Goal: Task Accomplishment & Management: Manage account settings

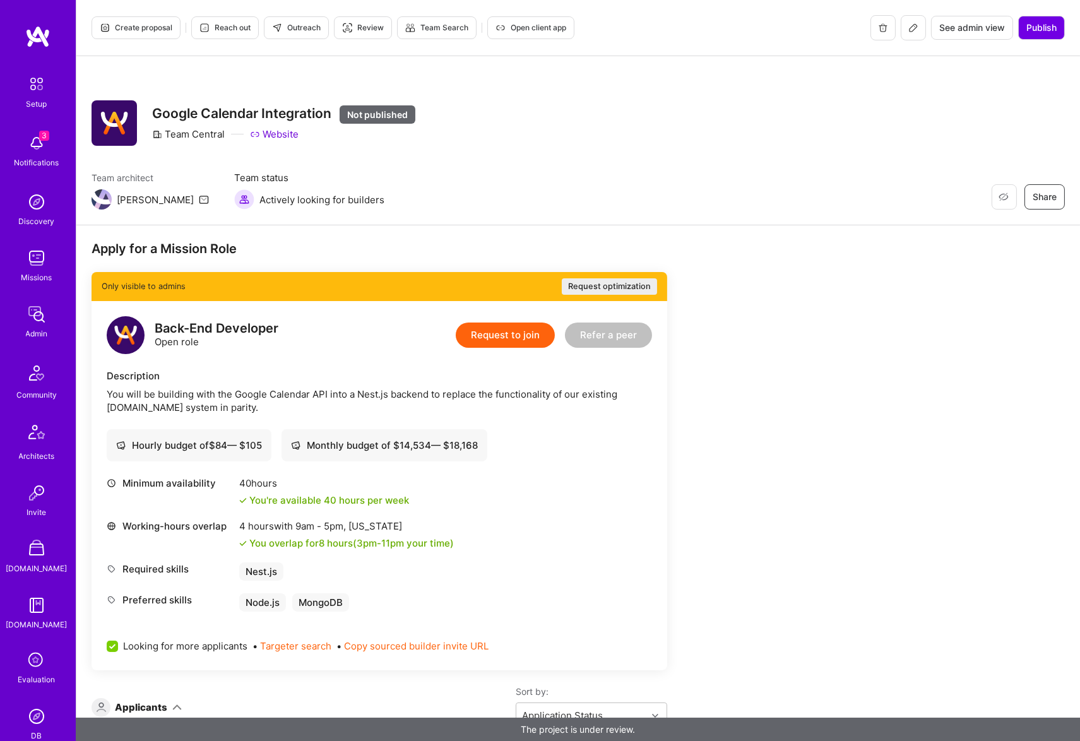
scroll to position [168, 0]
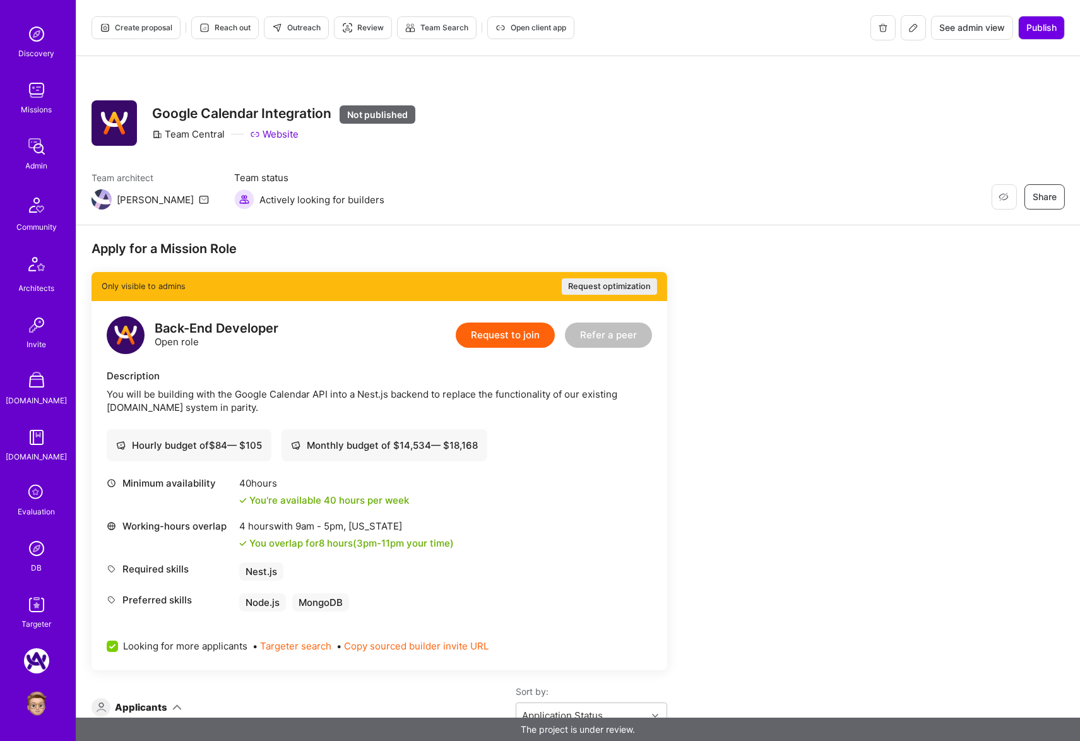
click at [43, 709] on img at bounding box center [36, 703] width 25 height 25
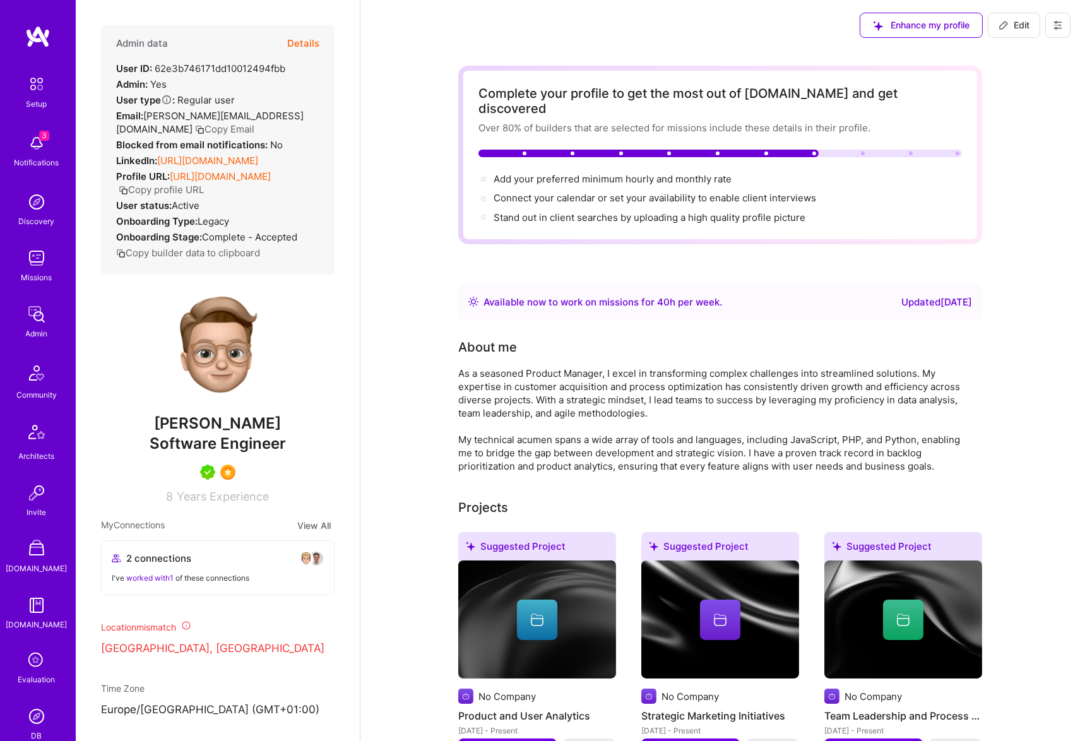
click at [1061, 28] on icon at bounding box center [1058, 25] width 10 height 10
click at [991, 114] on button "Settings" at bounding box center [1012, 118] width 117 height 32
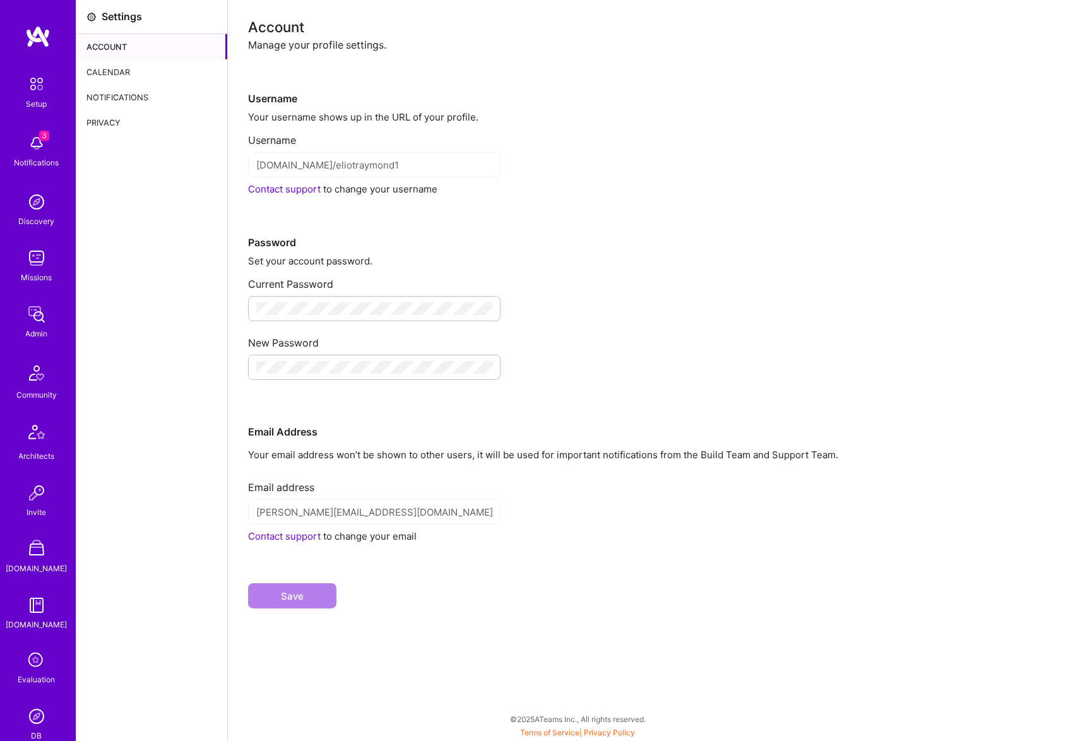
click at [131, 69] on div "Calendar" at bounding box center [151, 71] width 151 height 25
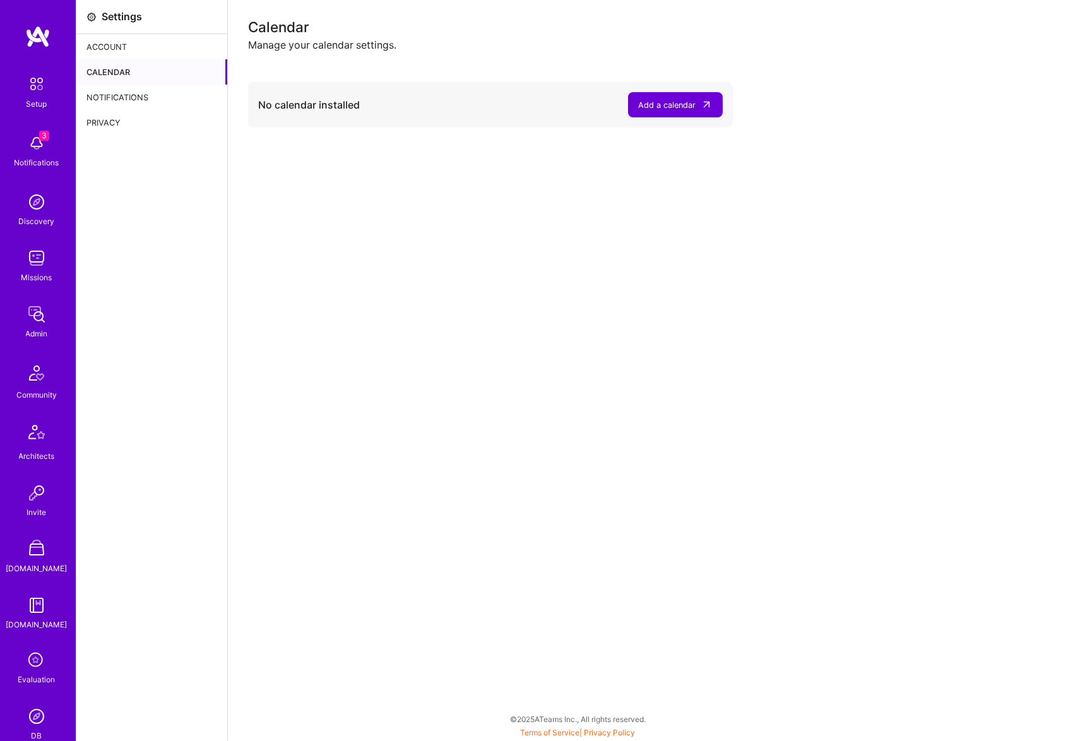
click at [686, 103] on div "Add a calendar" at bounding box center [666, 104] width 57 height 13
click at [701, 101] on icon at bounding box center [707, 104] width 12 height 12
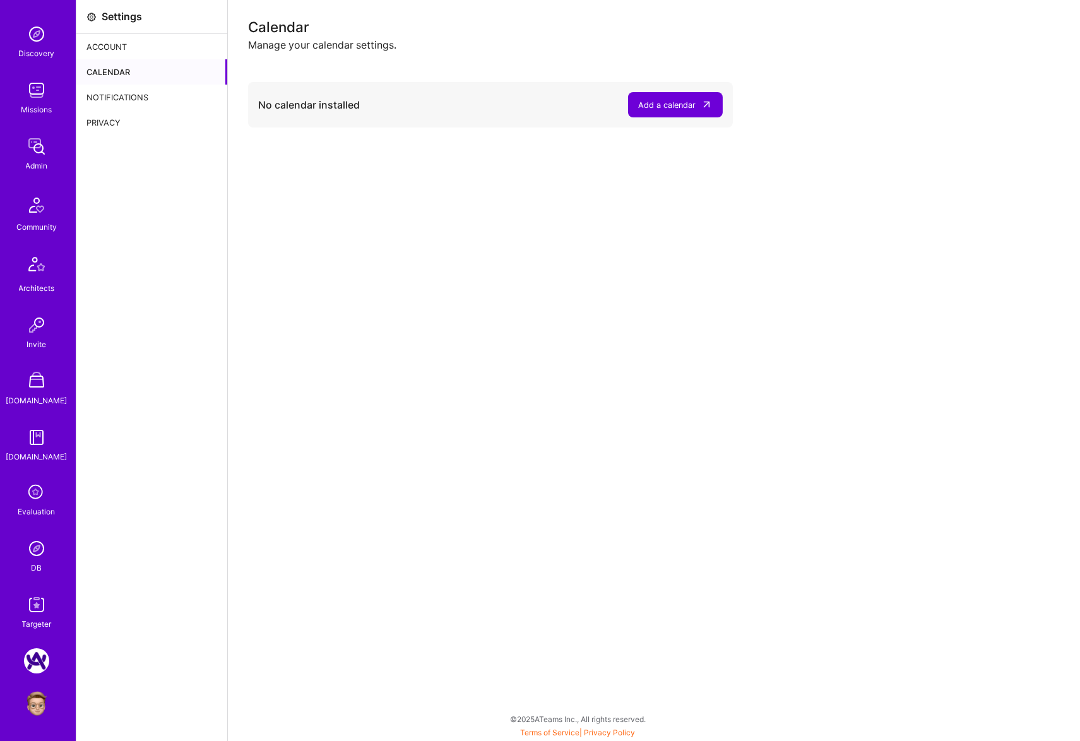
click at [44, 698] on img at bounding box center [36, 703] width 25 height 25
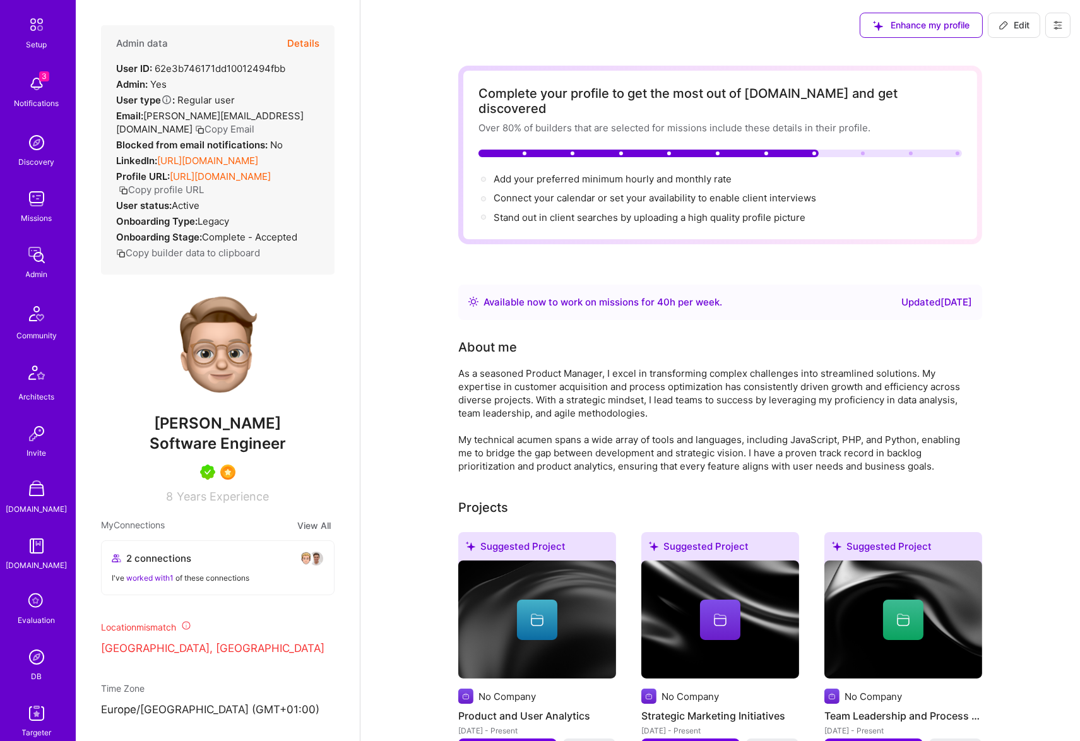
scroll to position [87, 0]
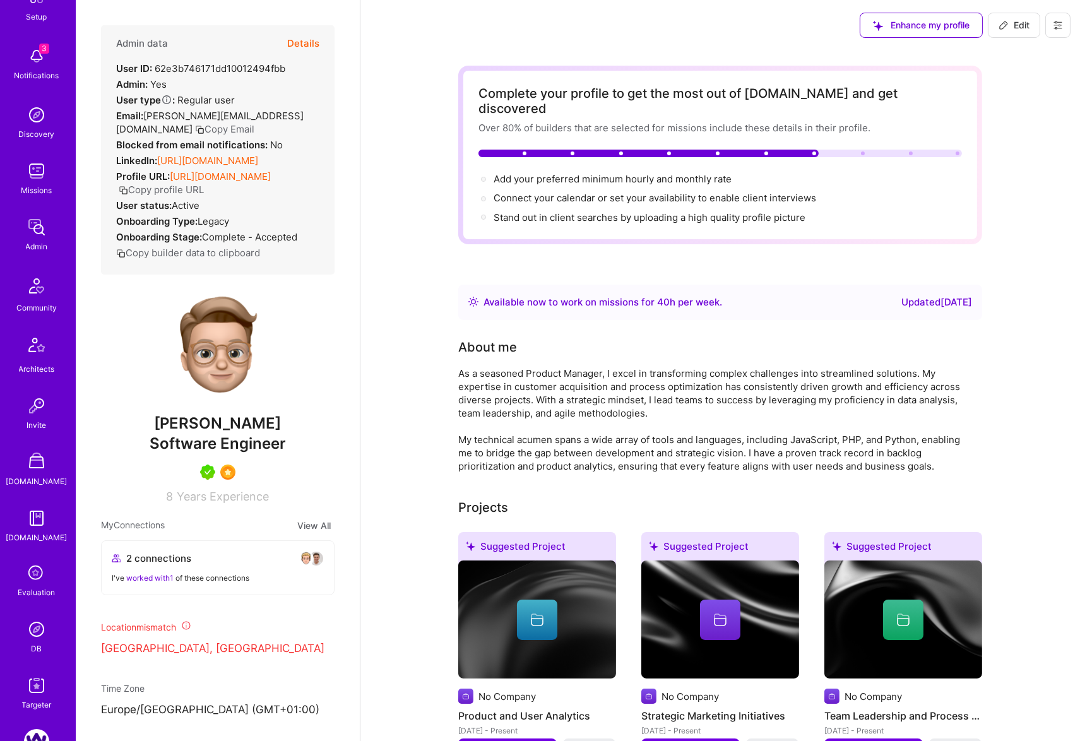
click at [41, 627] on img at bounding box center [36, 629] width 25 height 25
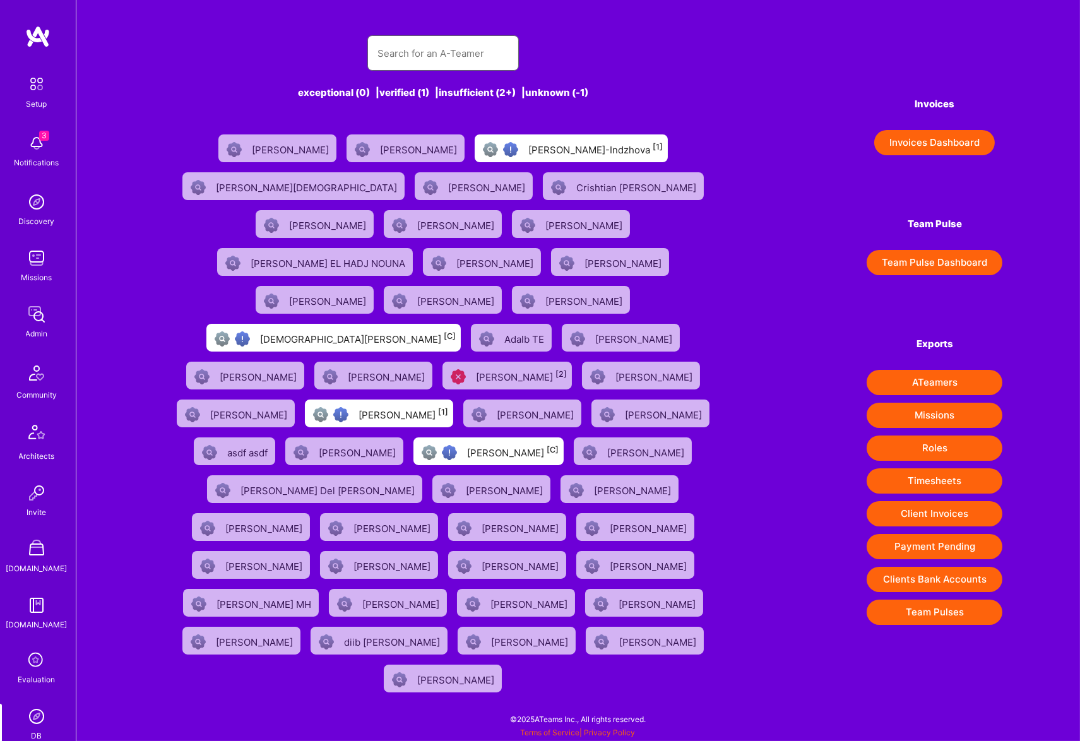
click at [418, 66] on input "text" at bounding box center [443, 53] width 131 height 32
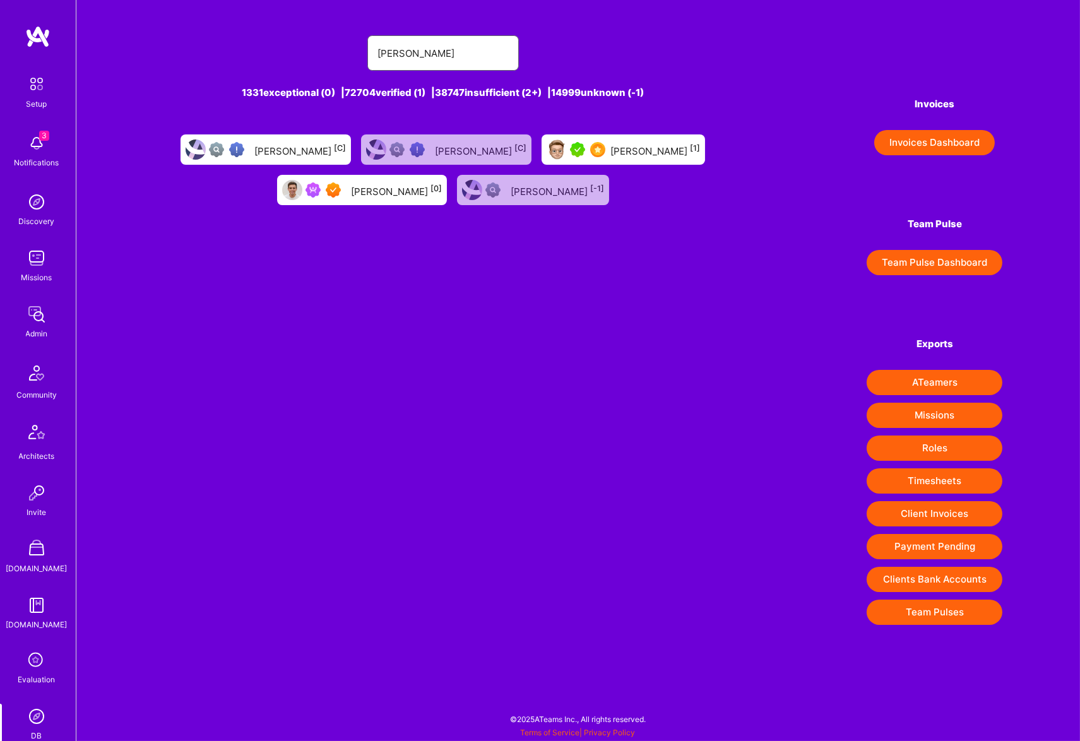
type input "[PERSON_NAME]"
click at [369, 193] on div "Eliot Raymond [0]" at bounding box center [396, 190] width 91 height 16
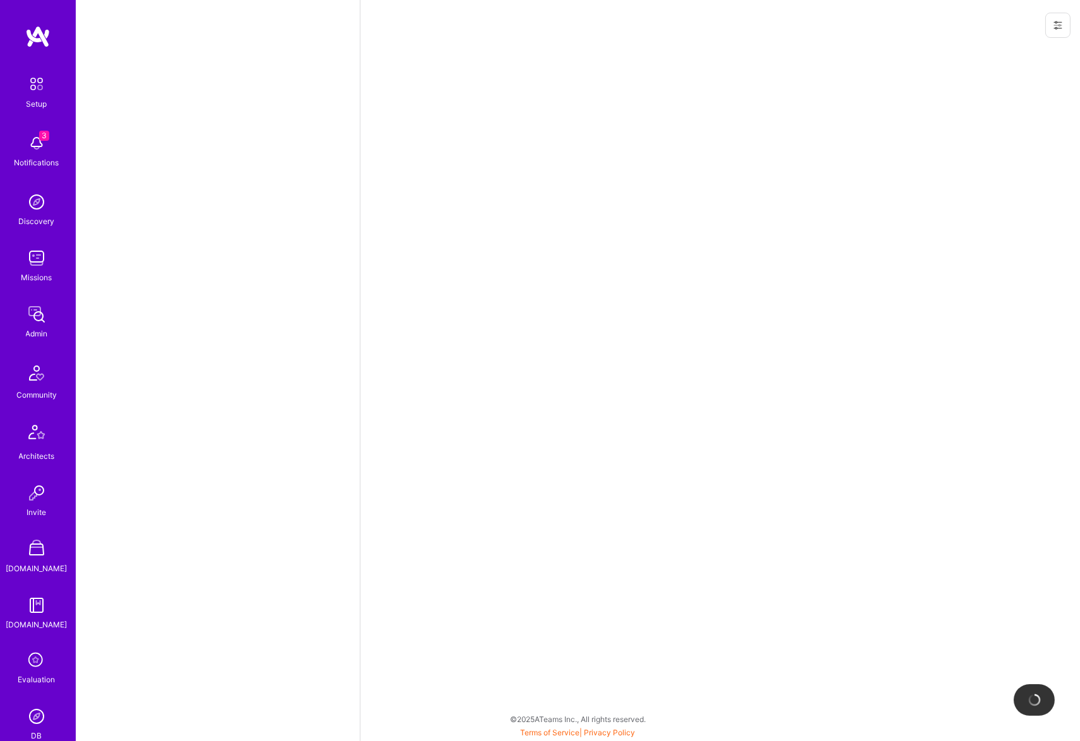
drag, startPoint x: 1045, startPoint y: 26, endPoint x: 1056, endPoint y: 25, distance: 11.4
click at [1055, 25] on div at bounding box center [1055, 25] width 49 height 51
click at [1056, 25] on icon at bounding box center [1058, 25] width 10 height 10
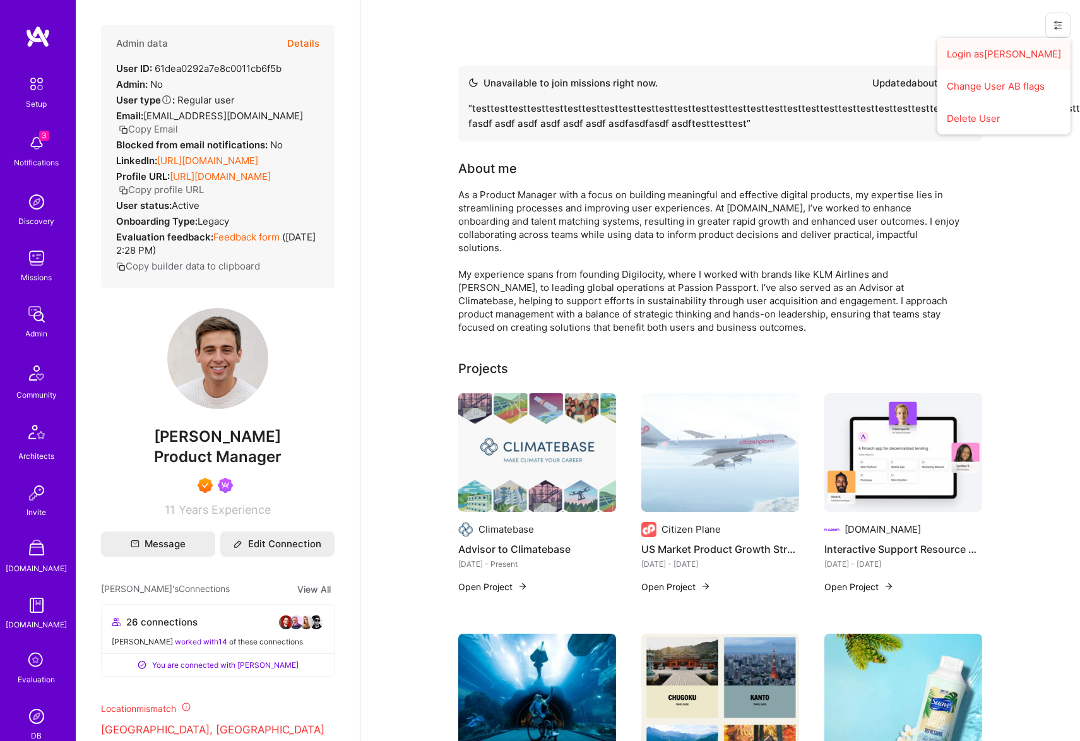
click at [1020, 56] on button "Login as Eliot" at bounding box center [1003, 54] width 133 height 32
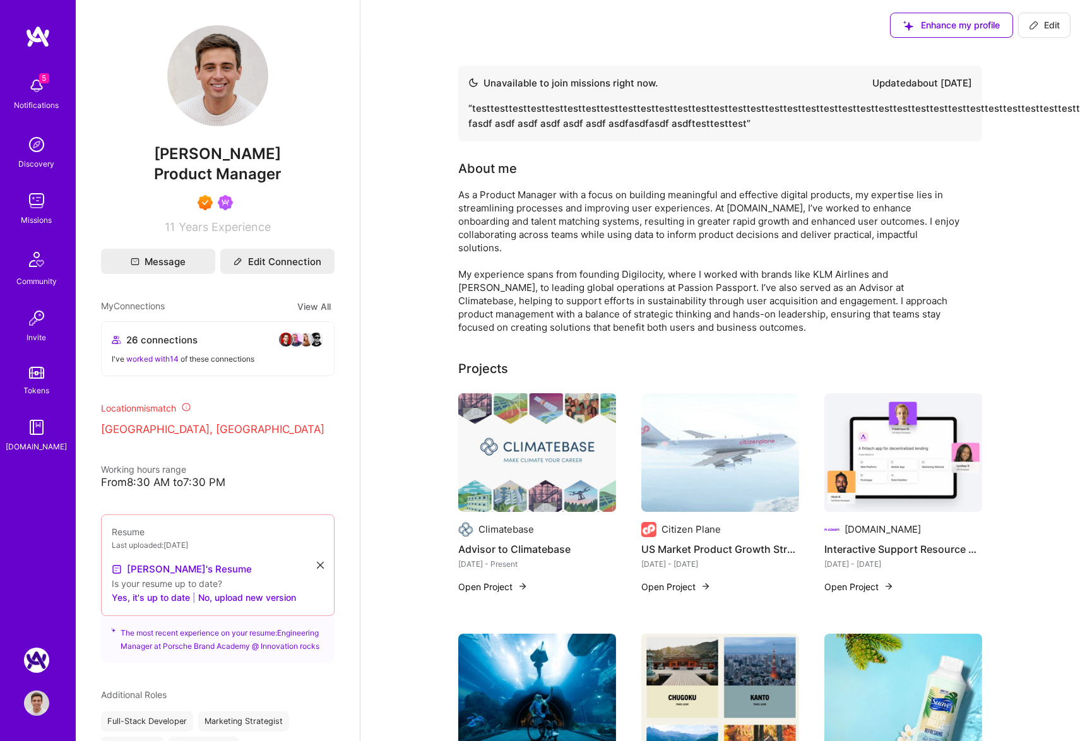
scroll to position [0, 261]
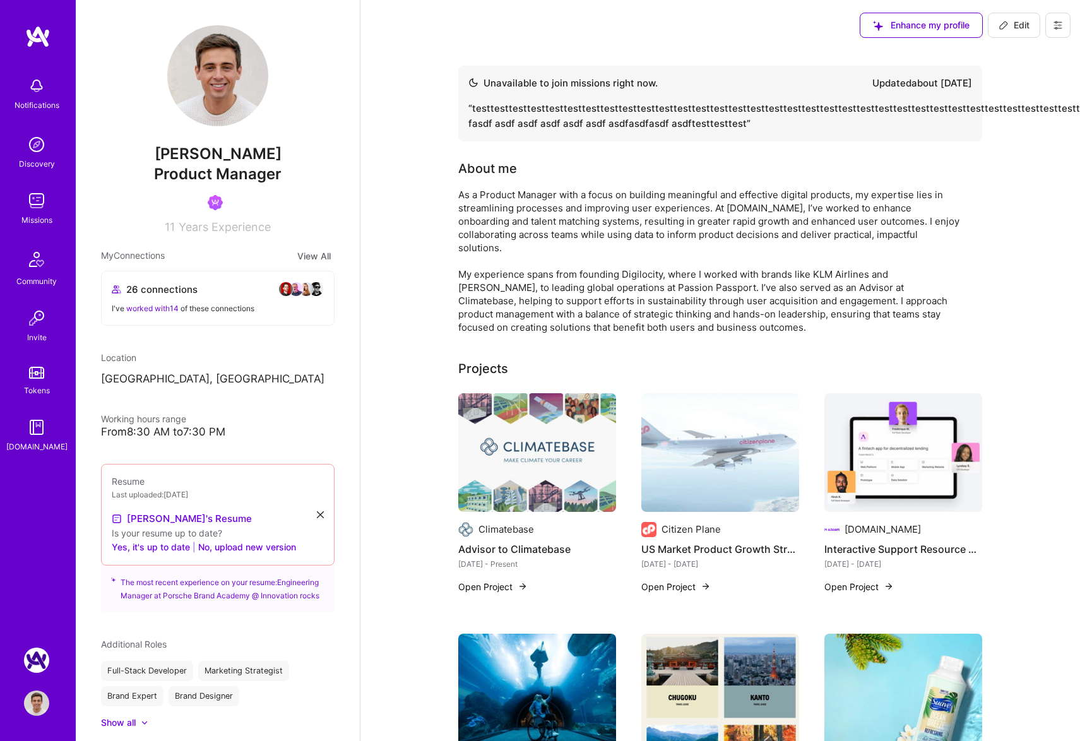
scroll to position [0, 261]
